Goal: Task Accomplishment & Management: Manage account settings

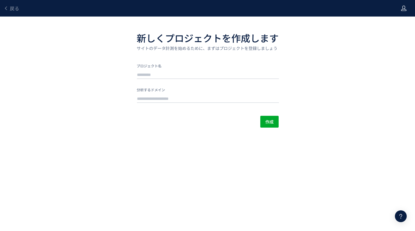
click at [401, 11] on div at bounding box center [404, 8] width 6 height 17
click at [392, 24] on span "アカウント設定" at bounding box center [388, 23] width 29 height 6
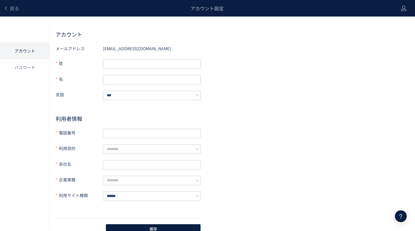
scroll to position [4, 0]
